Goal: Task Accomplishment & Management: Manage account settings

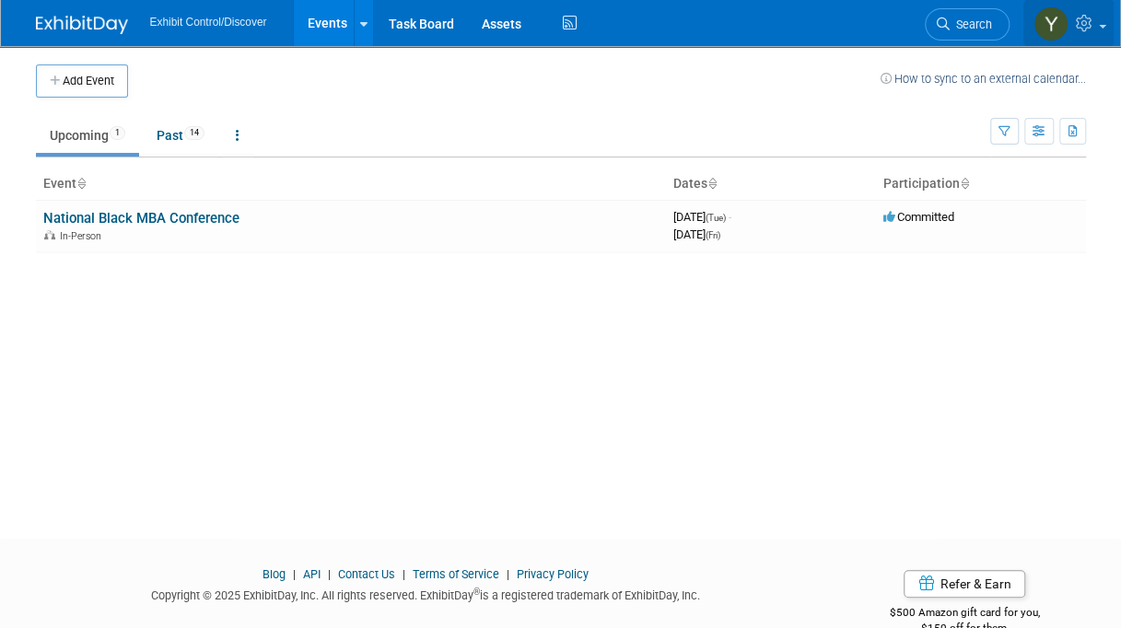
click at [1045, 18] on img at bounding box center [1050, 23] width 35 height 35
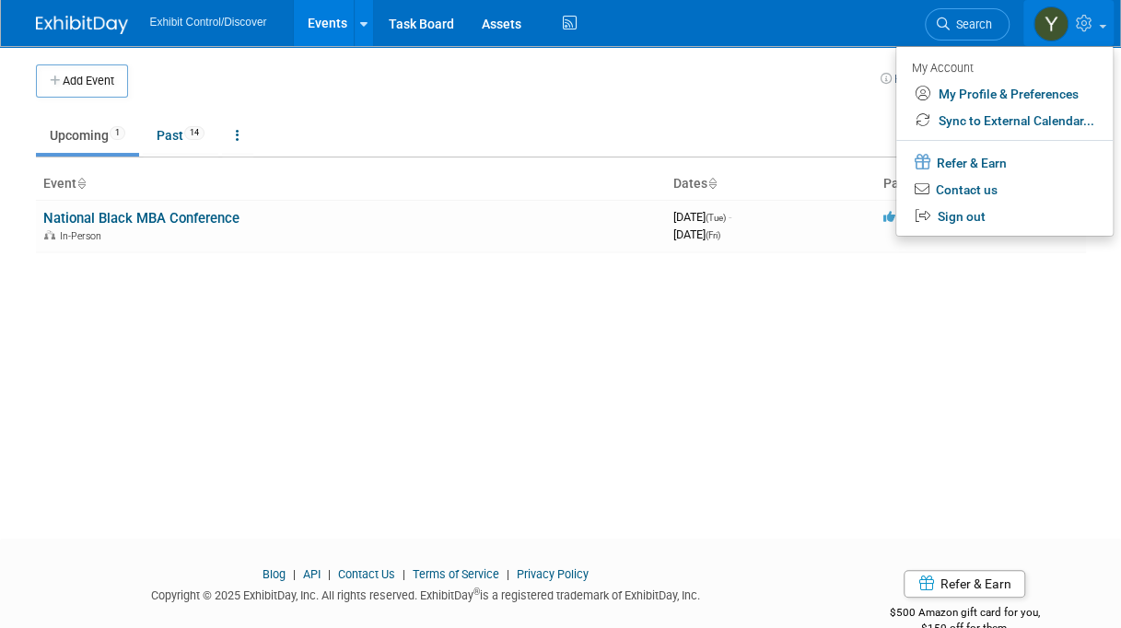
click at [364, 357] on div "Add Event How to sync to an external calendar... New Event Duplicate Event Warn…" at bounding box center [561, 276] width 1078 height 460
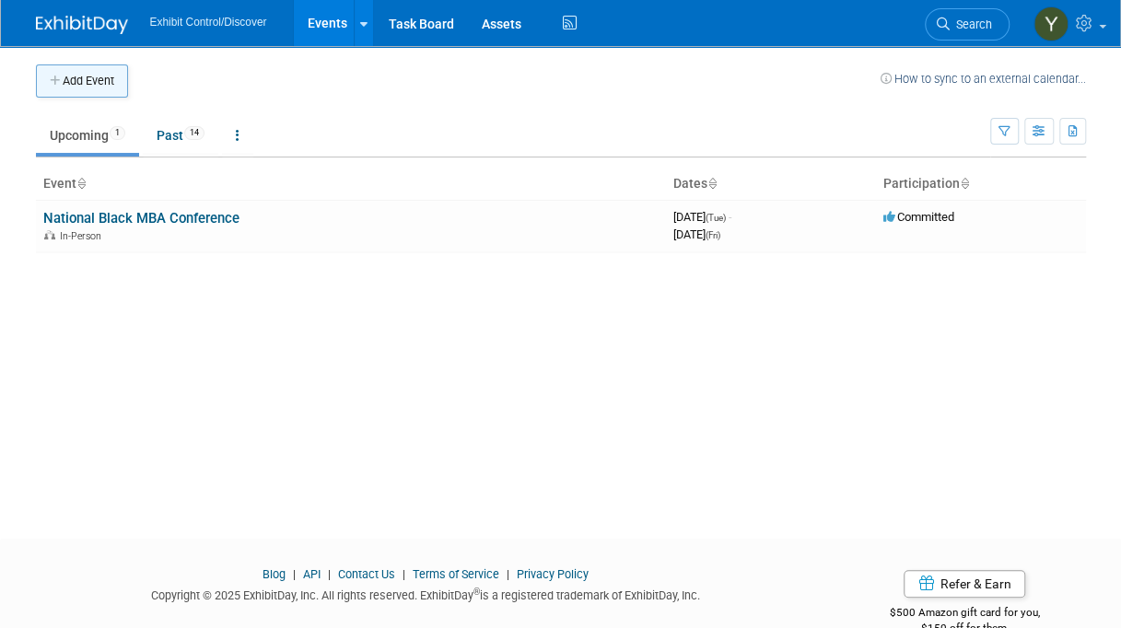
click at [78, 76] on button "Add Event" at bounding box center [82, 80] width 92 height 33
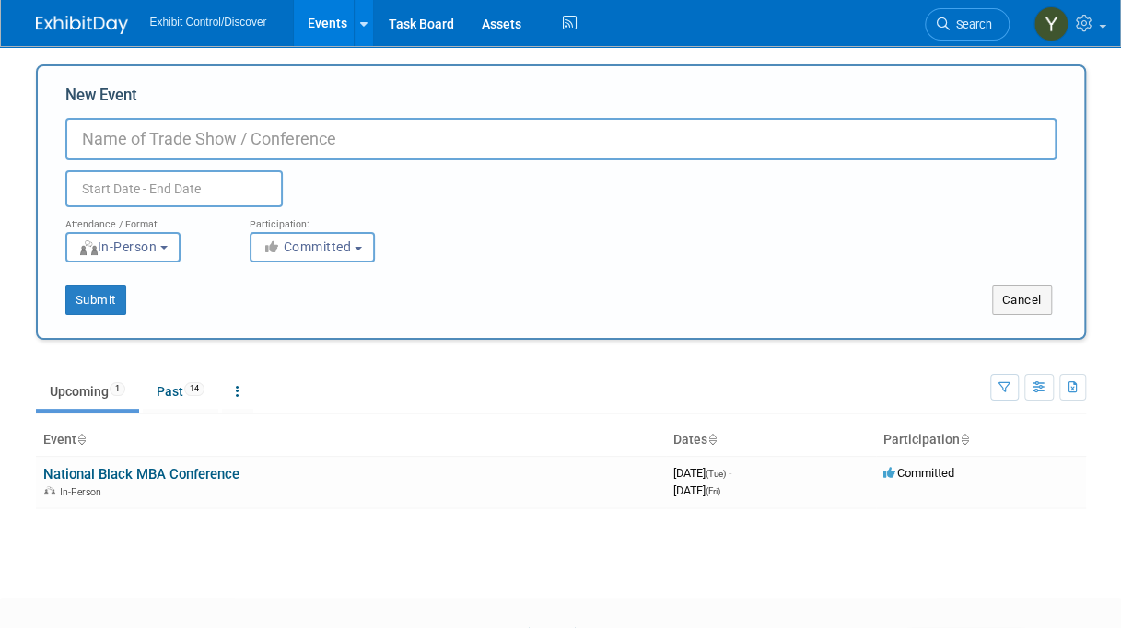
click at [225, 134] on input "New Event" at bounding box center [560, 139] width 991 height 42
click at [216, 176] on input "text" at bounding box center [173, 188] width 217 height 37
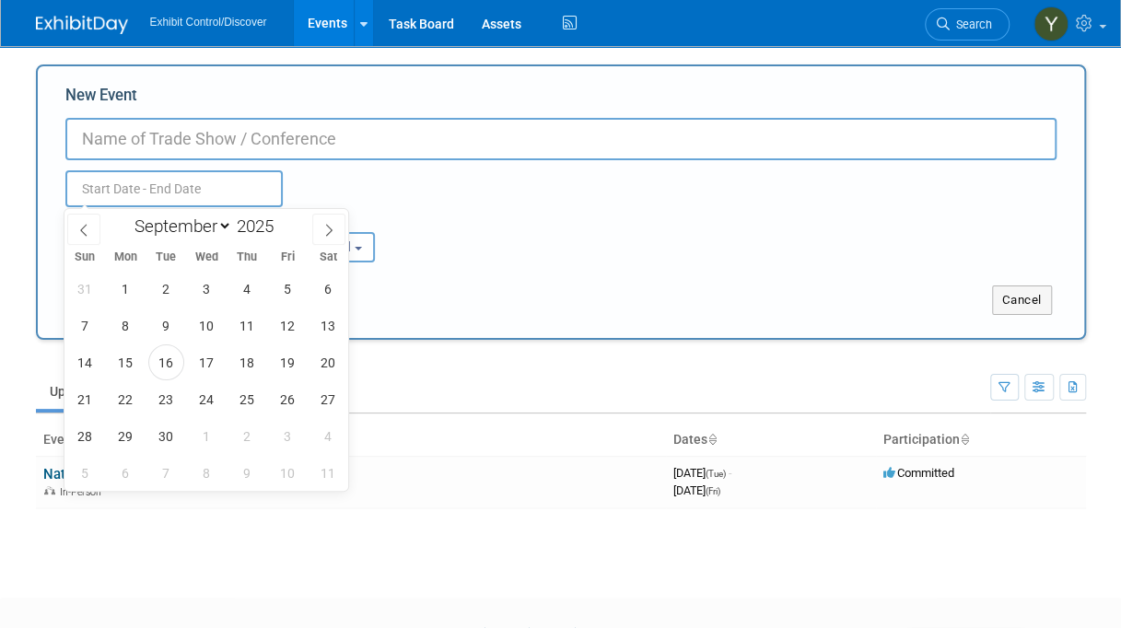
click at [552, 219] on div "Attendance / Format: <img src="https://www.exhibitday.com/Images/Format-InPerso…" at bounding box center [561, 234] width 1019 height 55
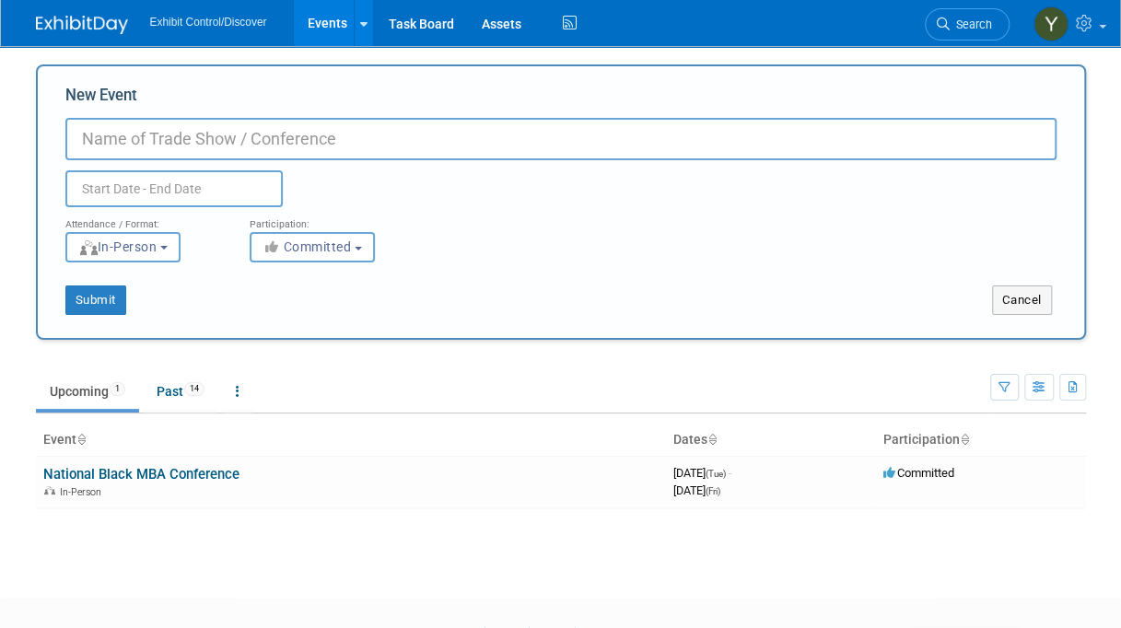
click at [222, 144] on input "New Event" at bounding box center [560, 139] width 991 height 42
type input "Discover Inventory"
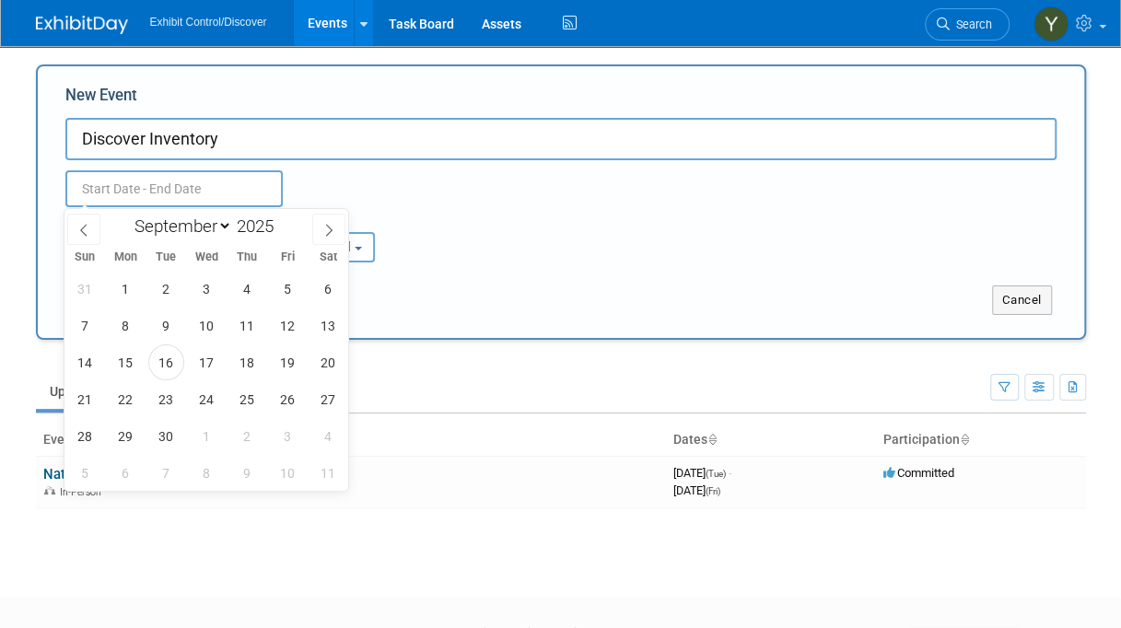
click at [241, 195] on input "text" at bounding box center [173, 188] width 217 height 37
click at [243, 356] on span "18" at bounding box center [247, 362] width 36 height 36
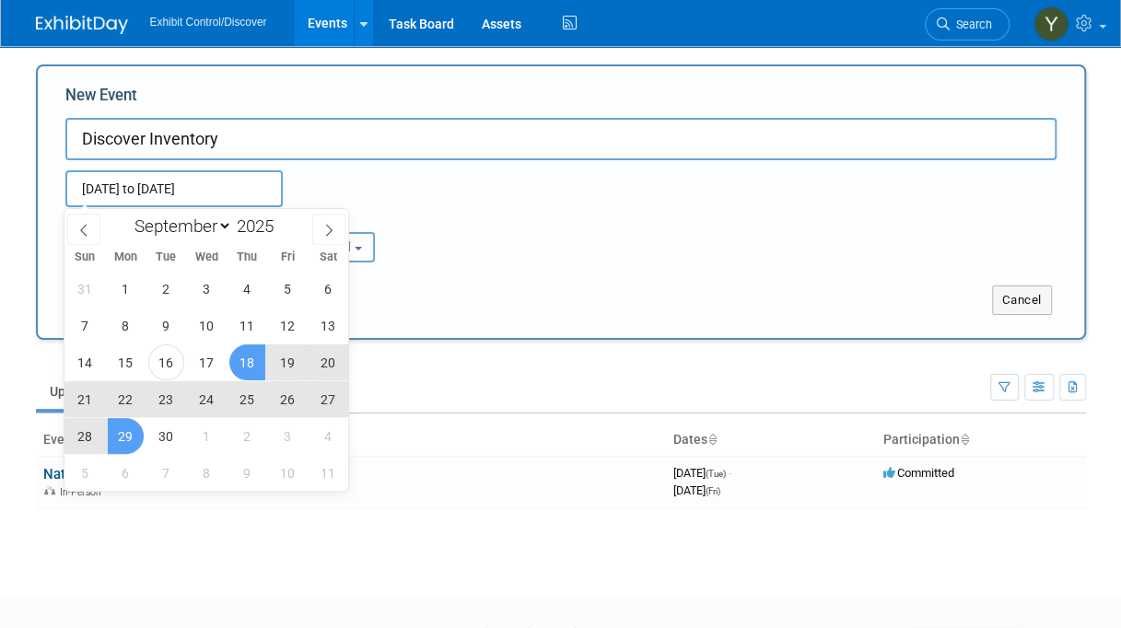
click at [131, 429] on span "29" at bounding box center [126, 436] width 36 height 36
type input "[DATE] to [DATE]"
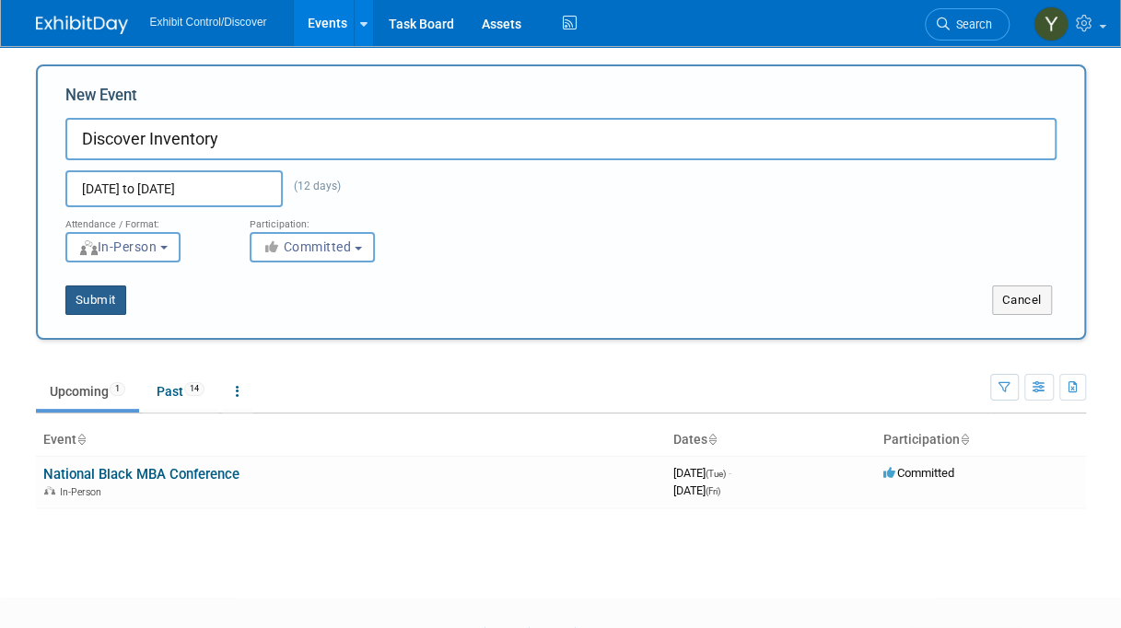
click at [101, 303] on button "Submit" at bounding box center [95, 300] width 61 height 29
type input "Discover Inventory"
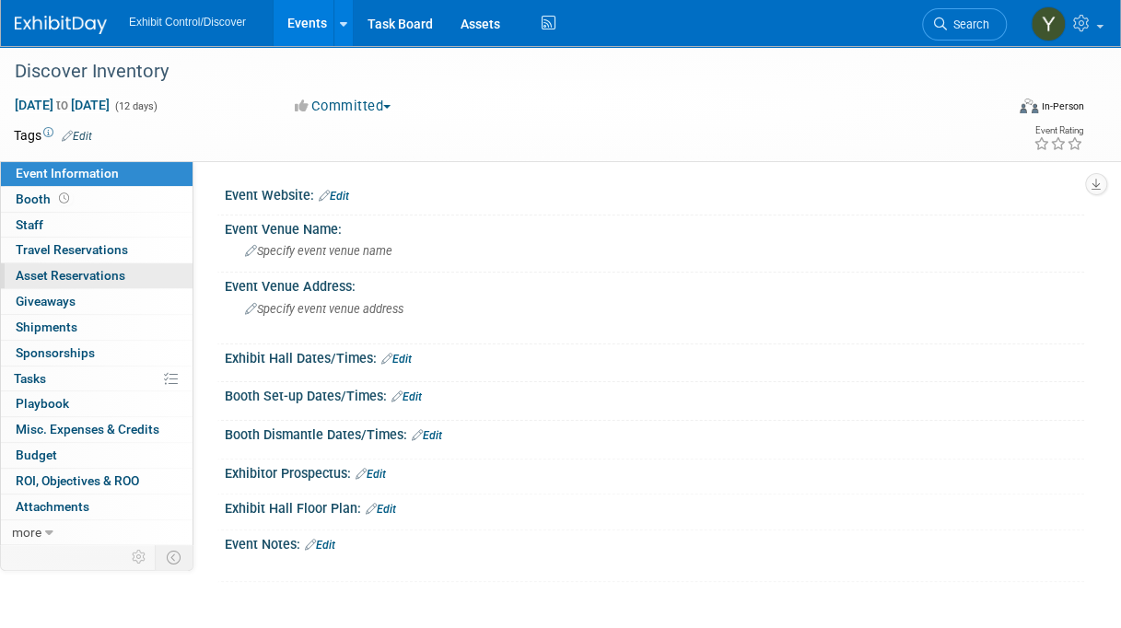
click at [89, 277] on span "Asset Reservations 0" at bounding box center [71, 275] width 110 height 15
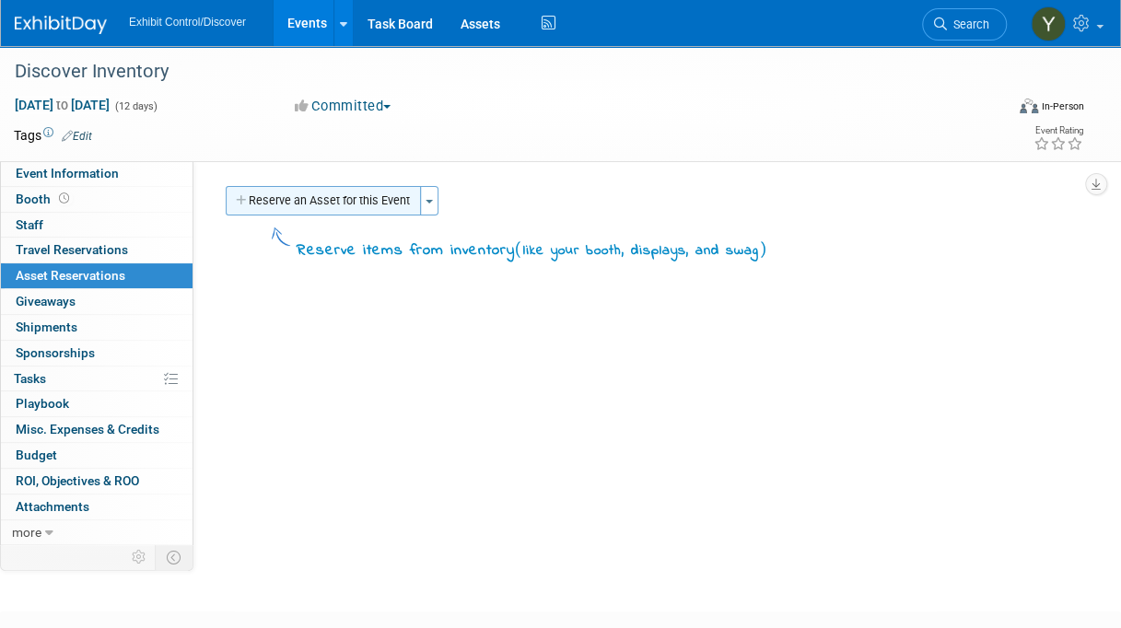
click at [418, 201] on button "Reserve an Asset for this Event" at bounding box center [323, 200] width 195 height 29
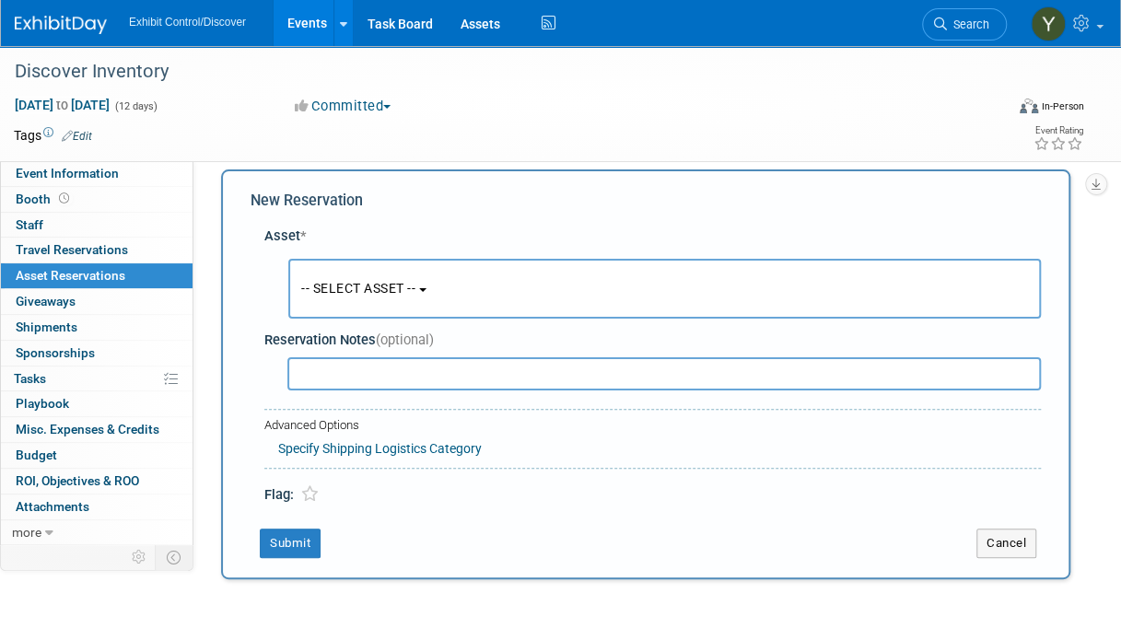
scroll to position [18, 0]
click at [409, 289] on span "-- SELECT ASSET --" at bounding box center [358, 287] width 114 height 15
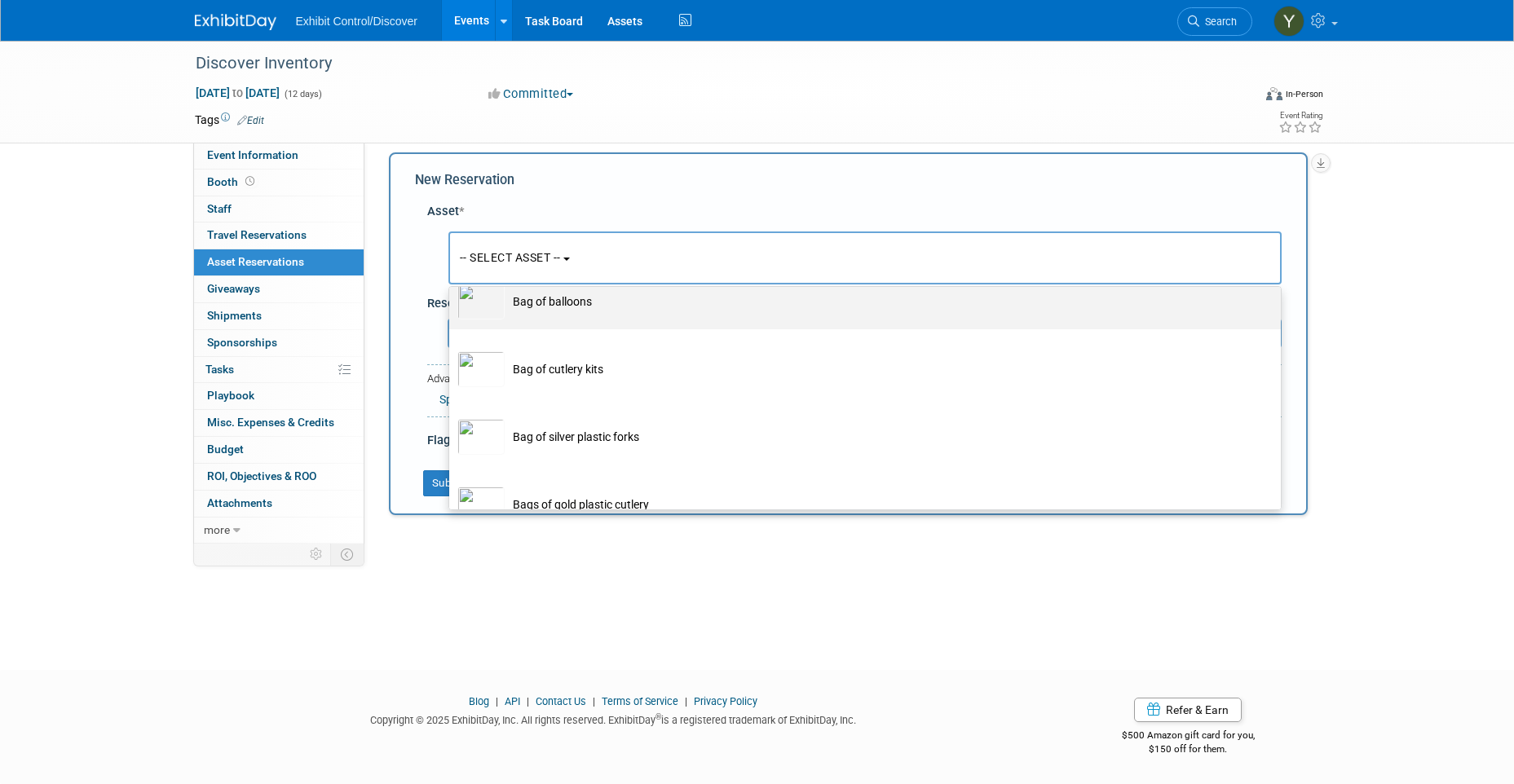
scroll to position [163, 0]
click at [592, 317] on td "Bag of balloons" at bounding box center [876, 299] width 743 height 36
click at [451, 279] on input "Bag of balloons" at bounding box center [446, 273] width 11 height 11
select select "10726163"
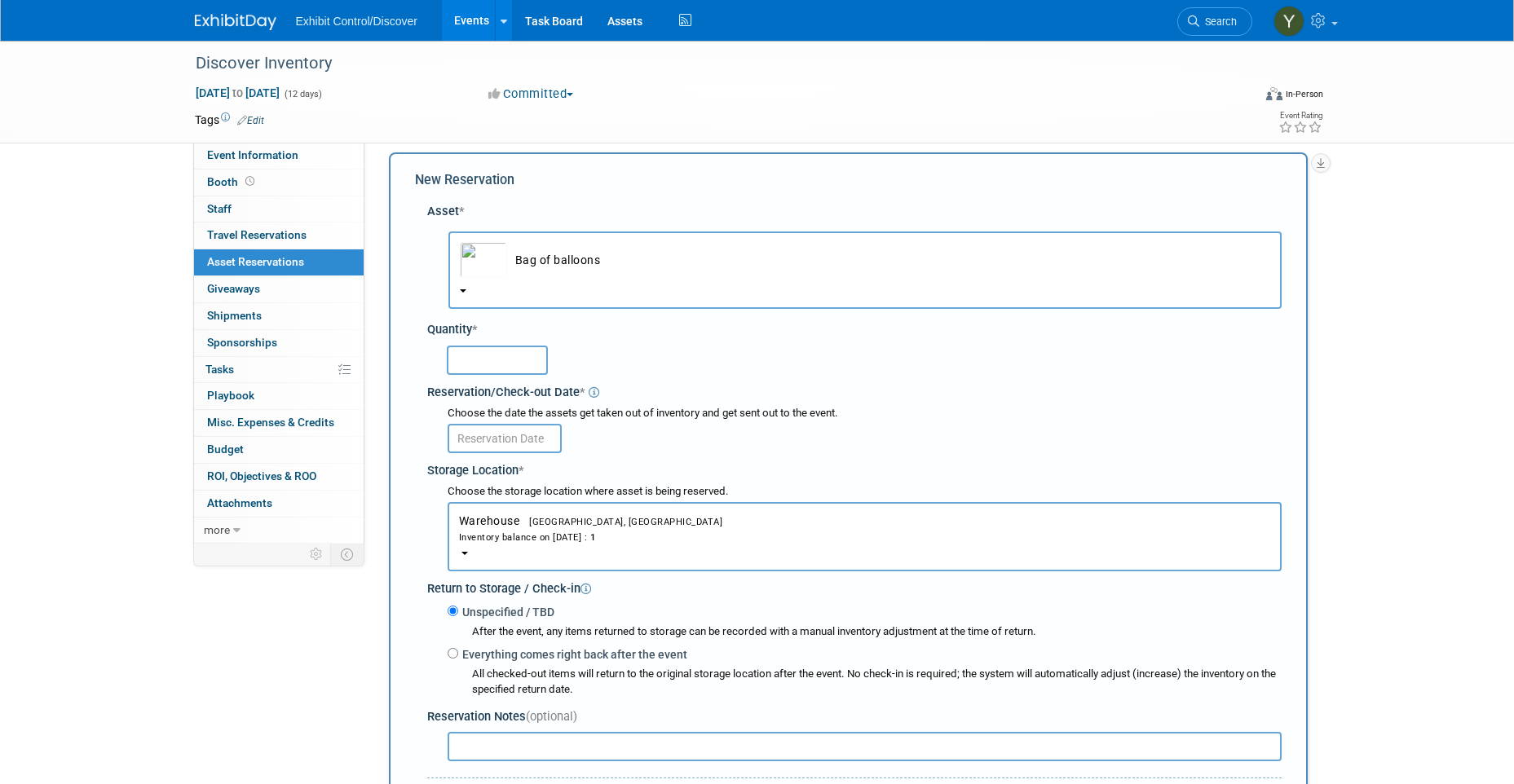
click at [522, 360] on input "text" at bounding box center [497, 360] width 101 height 29
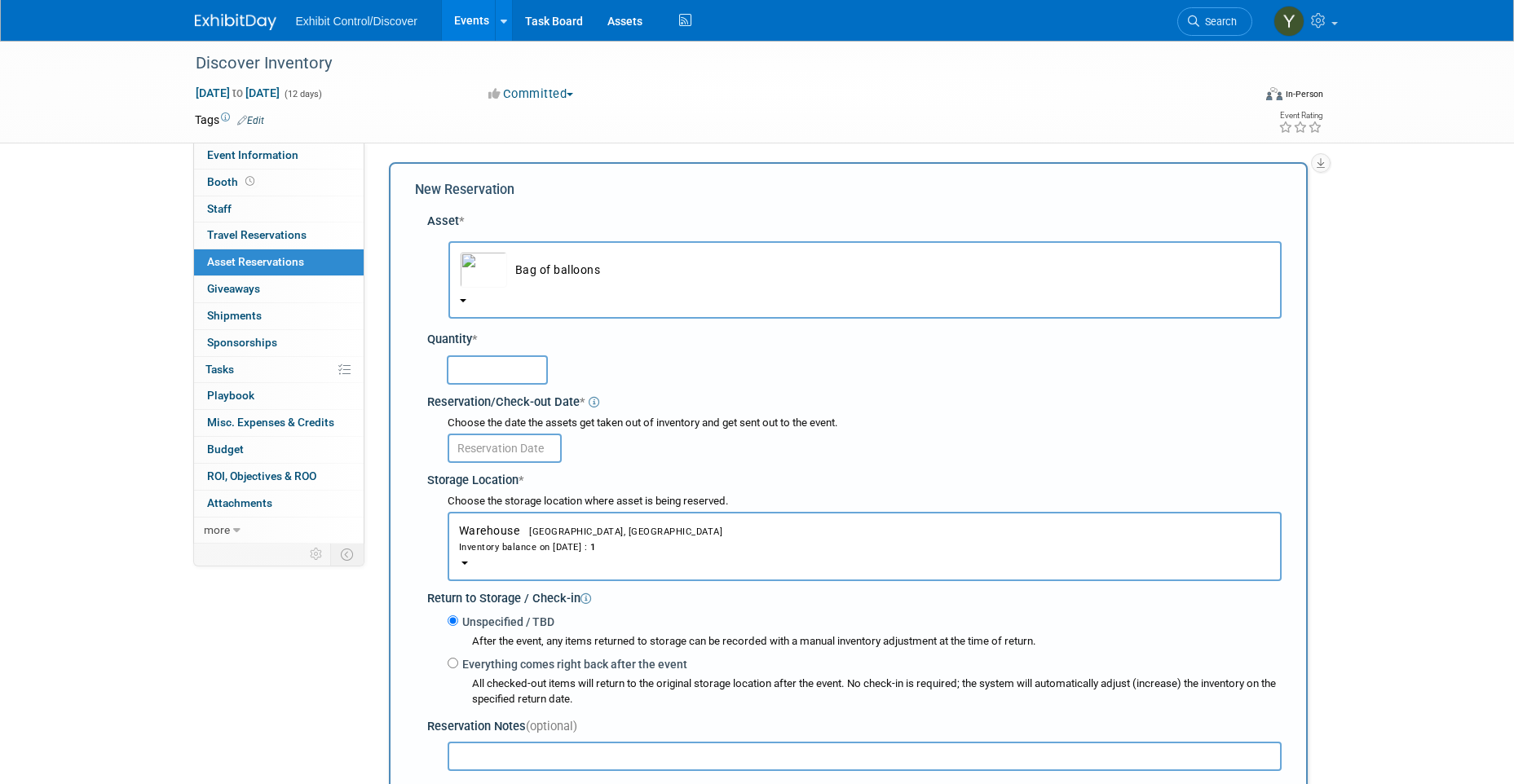
scroll to position [0, 0]
click at [501, 288] on img "button" at bounding box center [483, 272] width 47 height 36
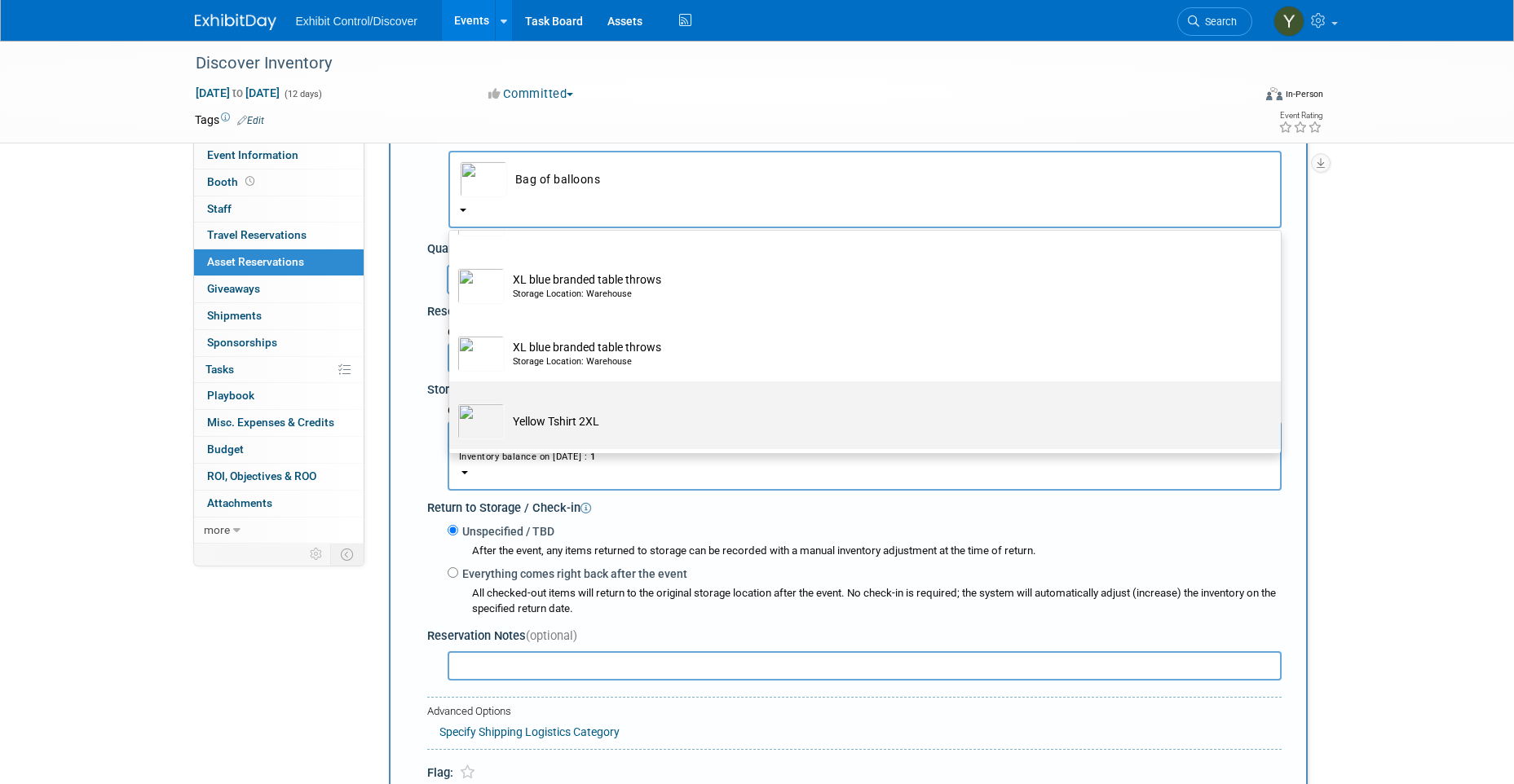
scroll to position [356, 0]
